Goal: Check status: Check status

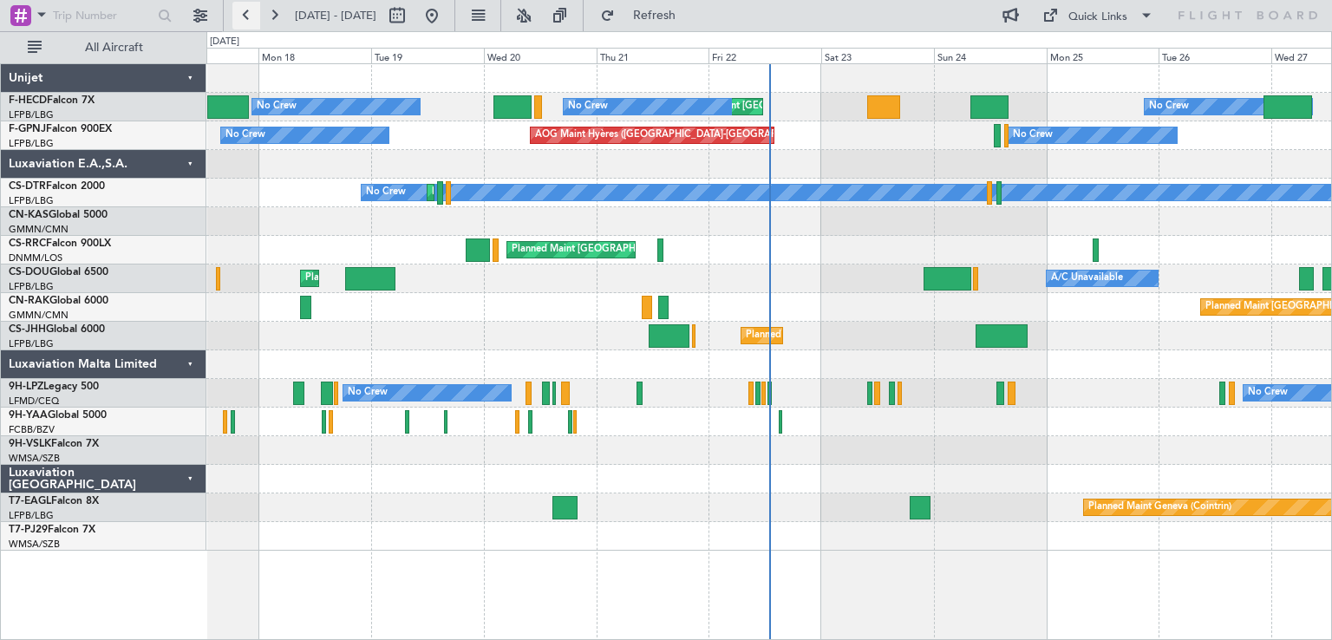
click at [236, 18] on button at bounding box center [246, 16] width 28 height 28
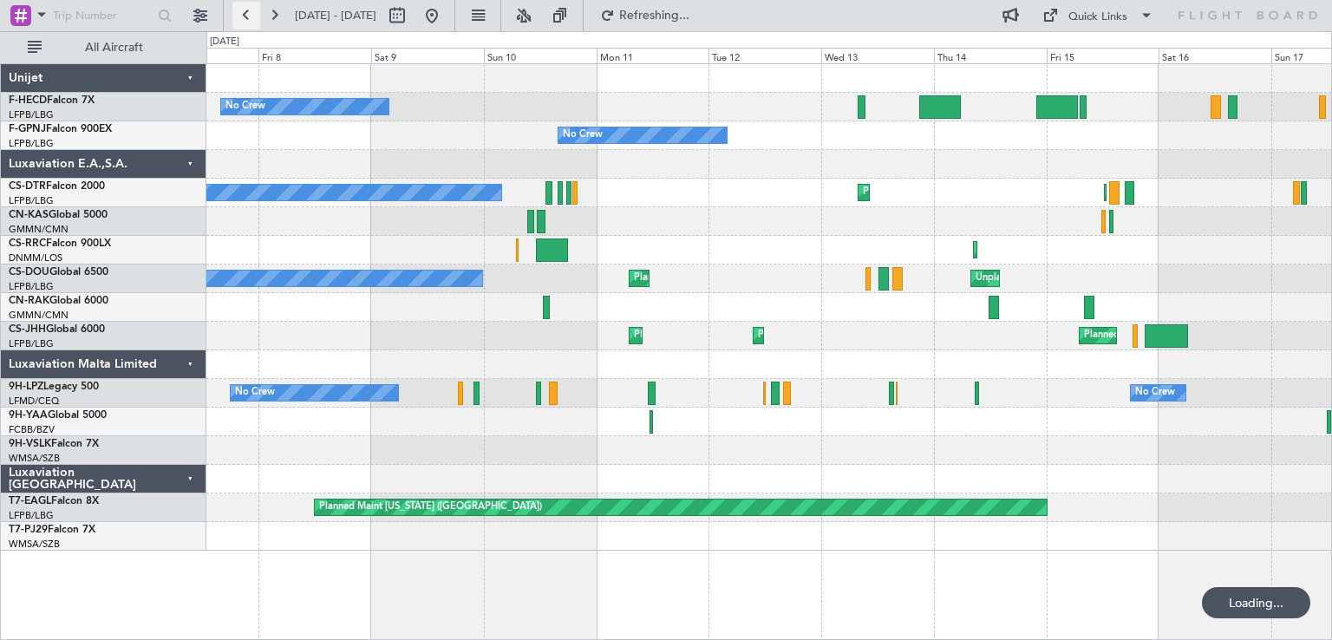
click at [245, 21] on button at bounding box center [246, 16] width 28 height 28
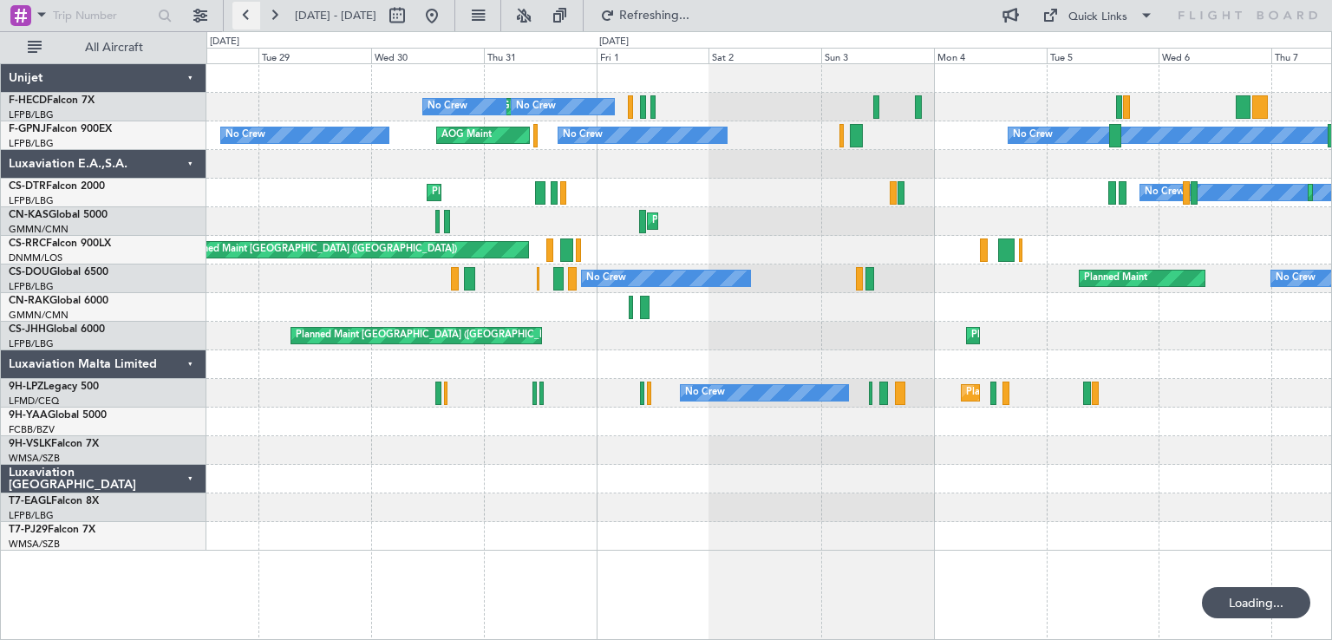
click at [245, 21] on button at bounding box center [246, 16] width 28 height 28
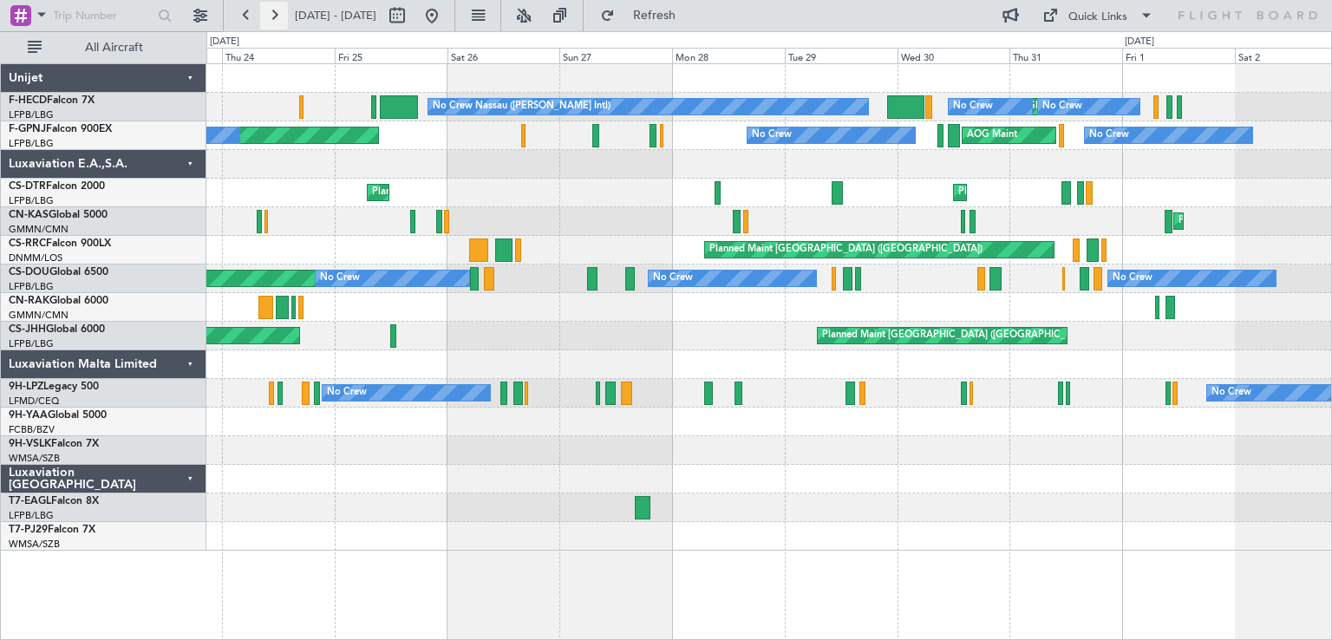
click at [272, 17] on button at bounding box center [274, 16] width 28 height 28
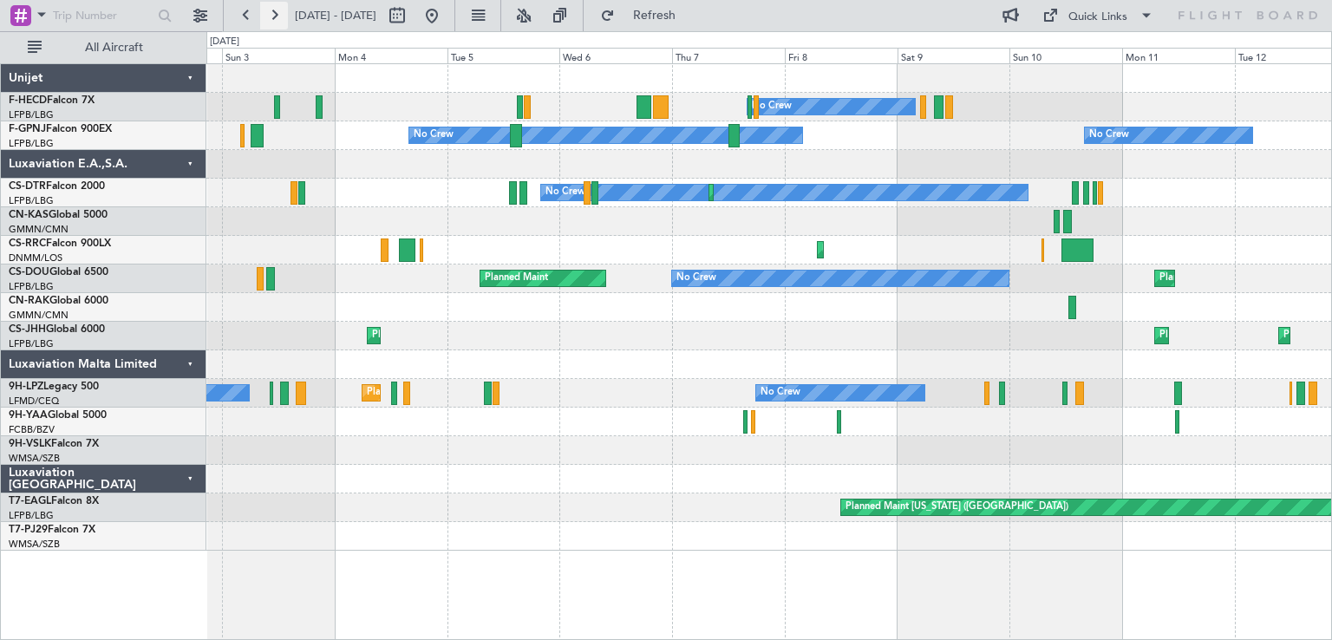
click at [272, 17] on button at bounding box center [274, 16] width 28 height 28
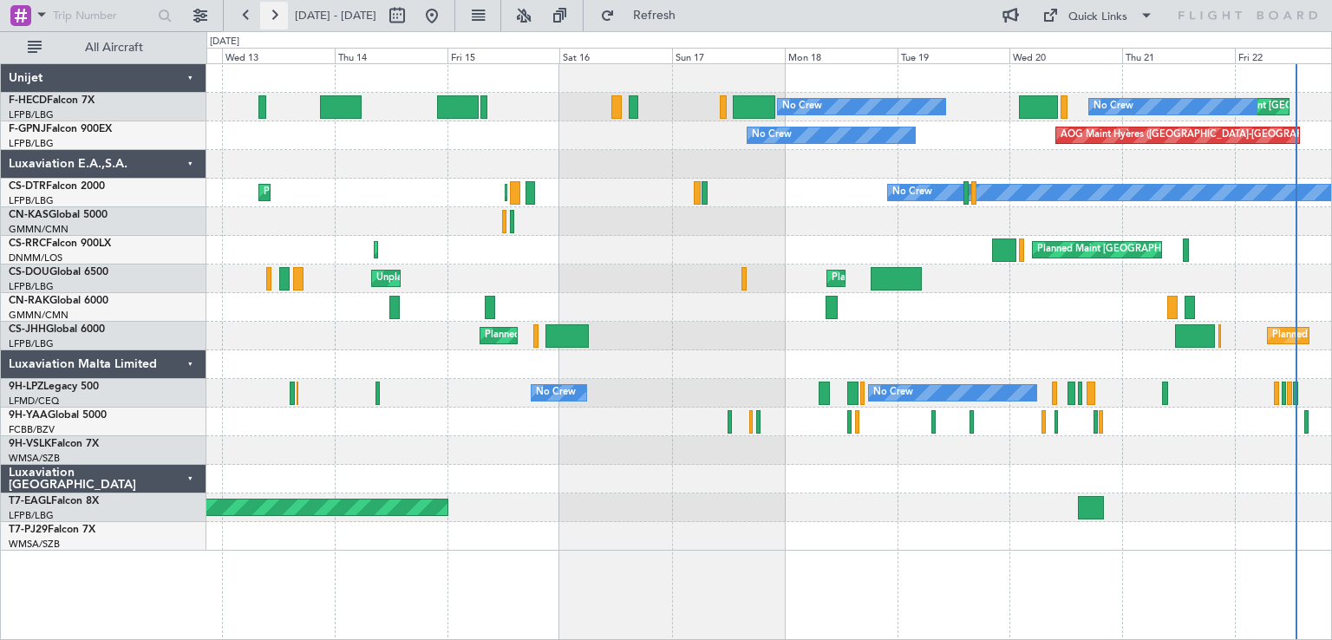
click at [272, 17] on button at bounding box center [274, 16] width 28 height 28
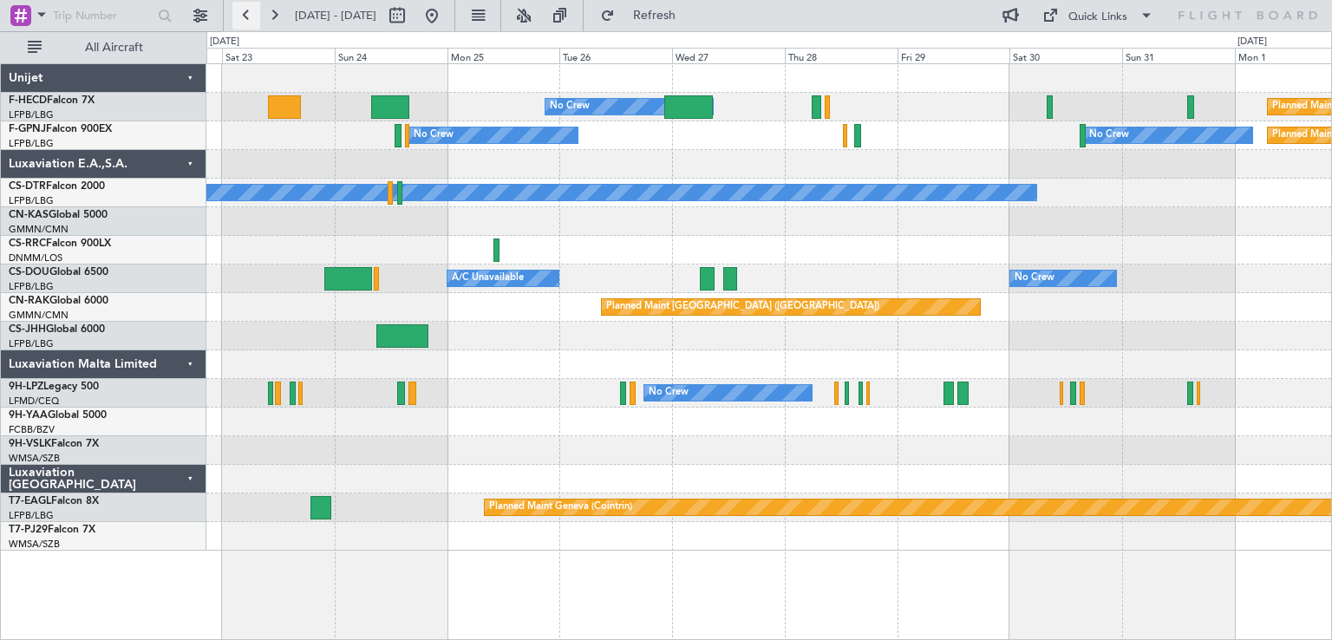
click at [245, 10] on button at bounding box center [246, 16] width 28 height 28
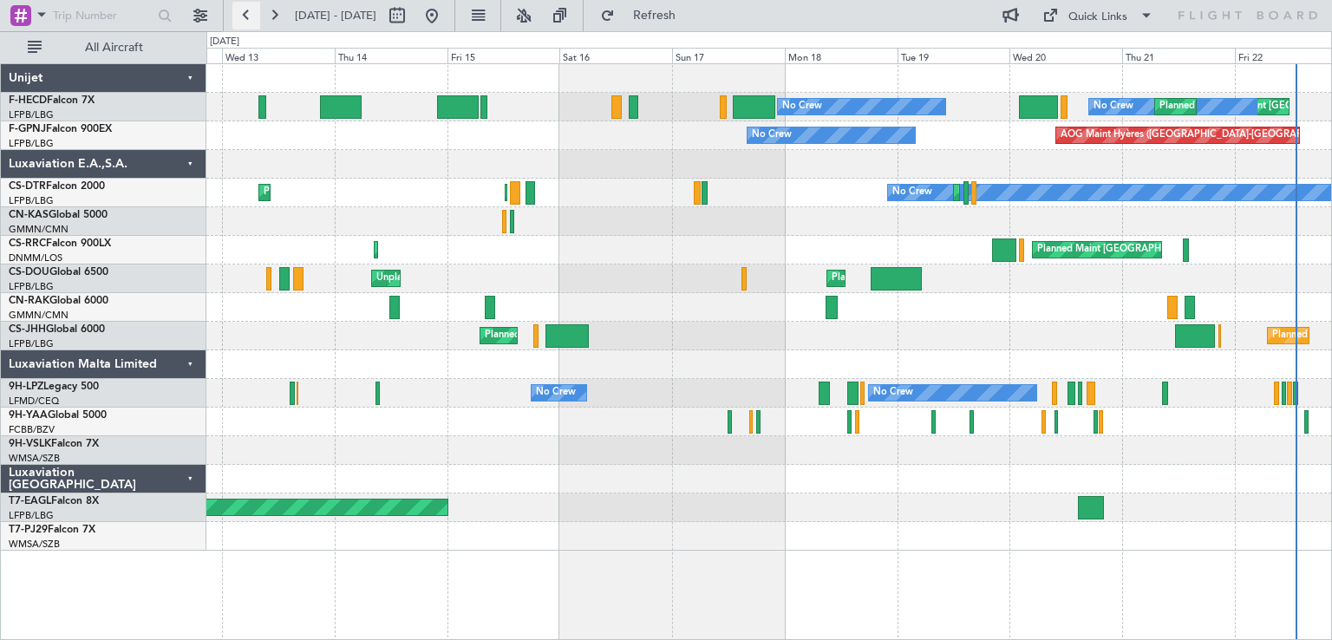
click at [245, 10] on button at bounding box center [246, 16] width 28 height 28
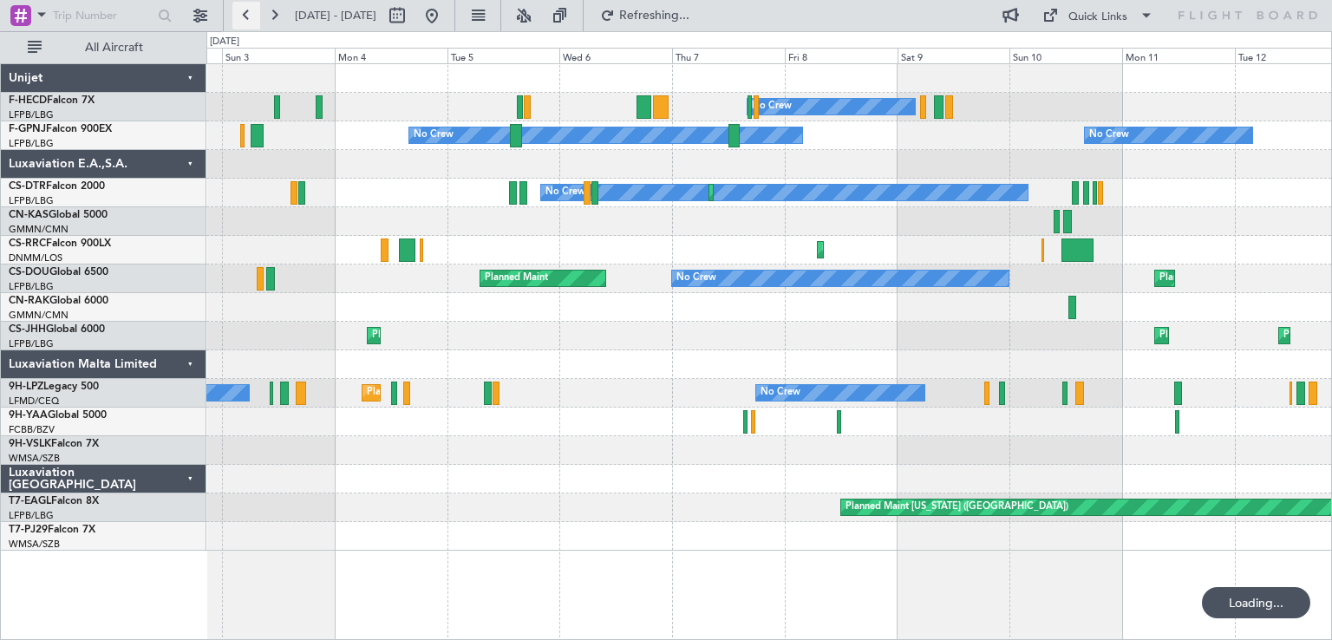
click at [245, 10] on button at bounding box center [246, 16] width 28 height 28
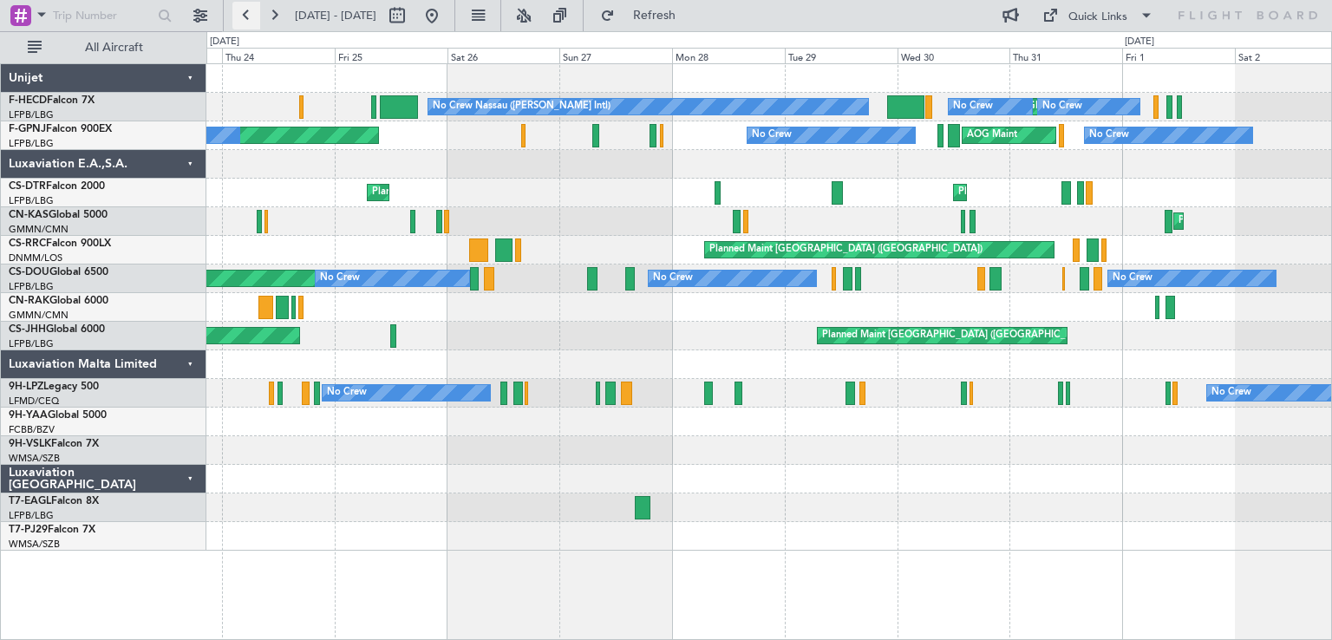
click at [246, 18] on button at bounding box center [246, 16] width 28 height 28
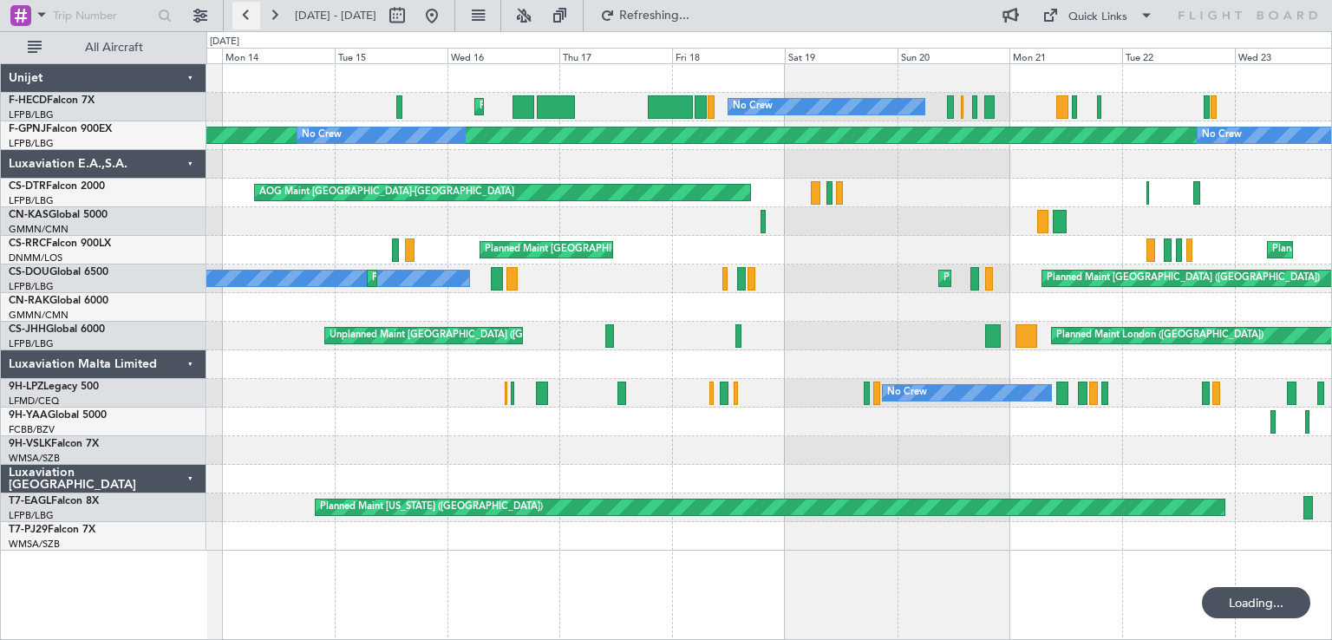
click at [246, 18] on button at bounding box center [246, 16] width 28 height 28
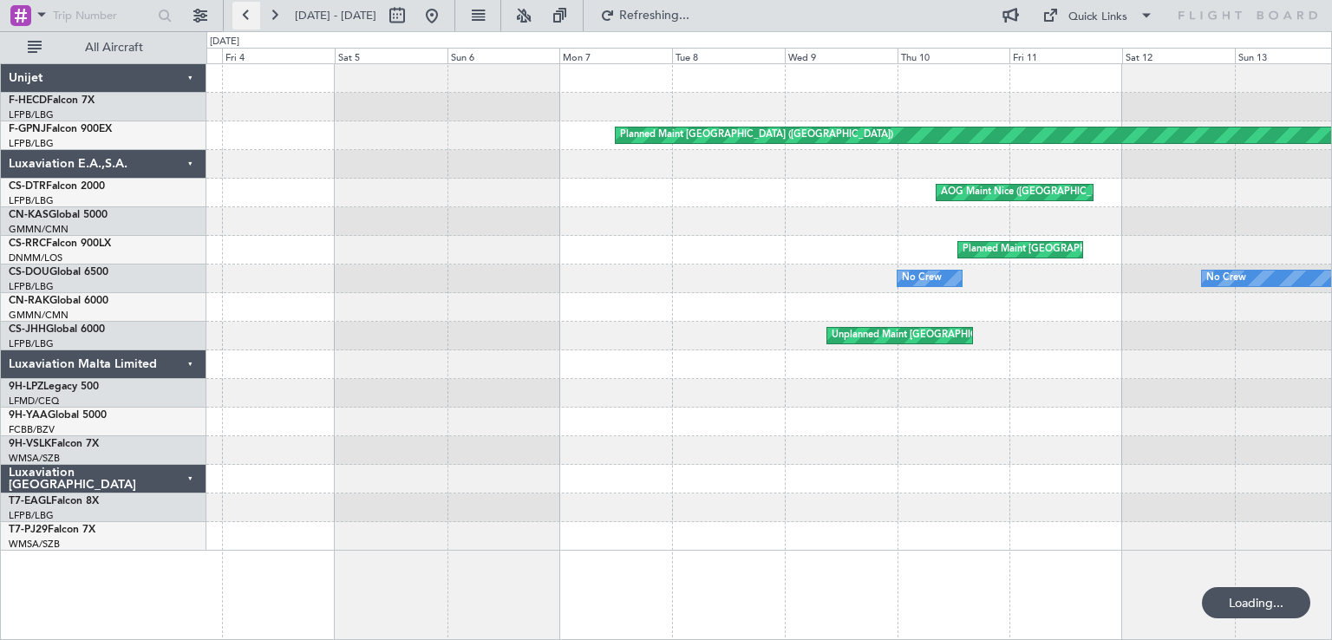
click at [246, 18] on button at bounding box center [246, 16] width 28 height 28
